Goal: Task Accomplishment & Management: Use online tool/utility

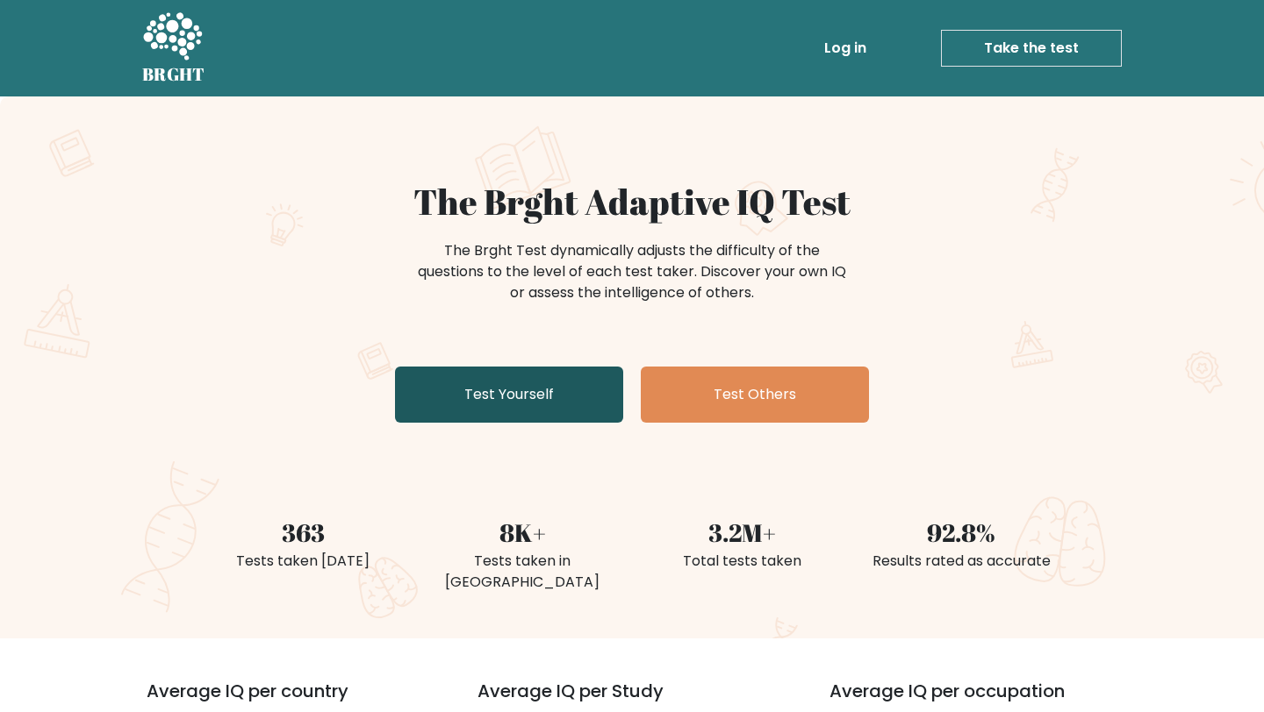
click at [557, 408] on link "Test Yourself" at bounding box center [509, 395] width 228 height 56
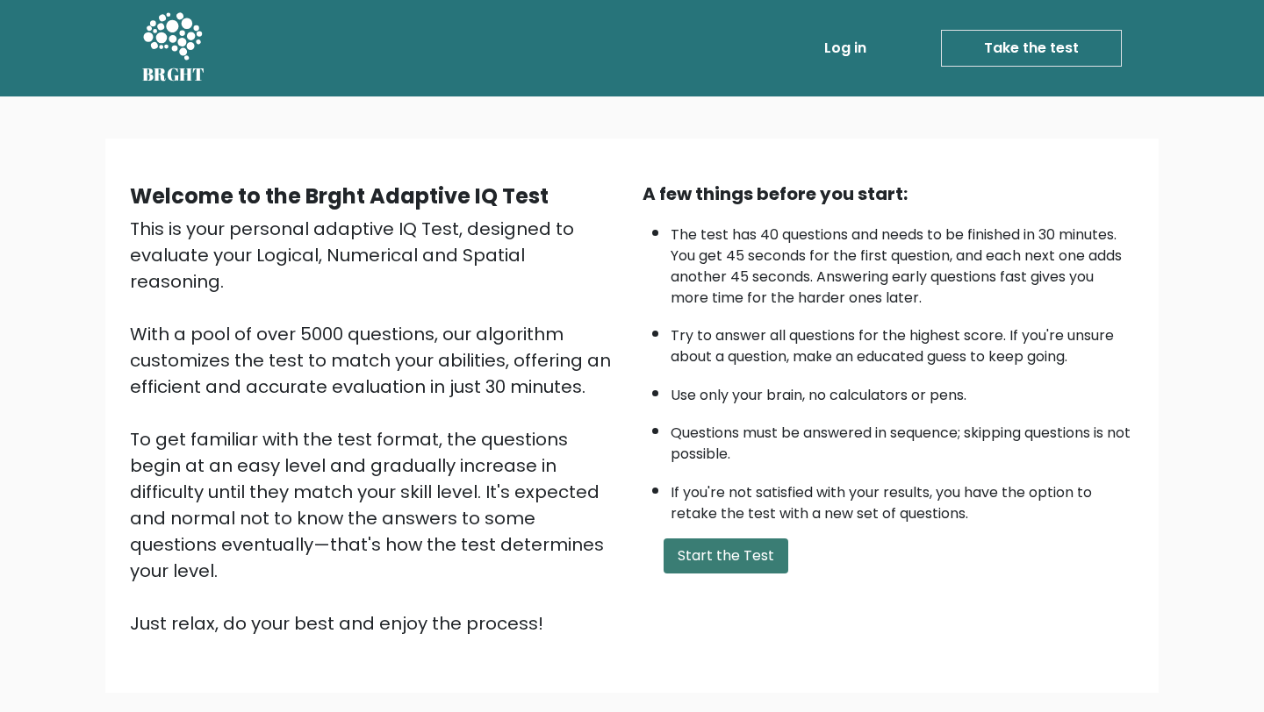
click at [732, 550] on button "Start the Test" at bounding box center [725, 556] width 125 height 35
